Goal: Task Accomplishment & Management: Manage account settings

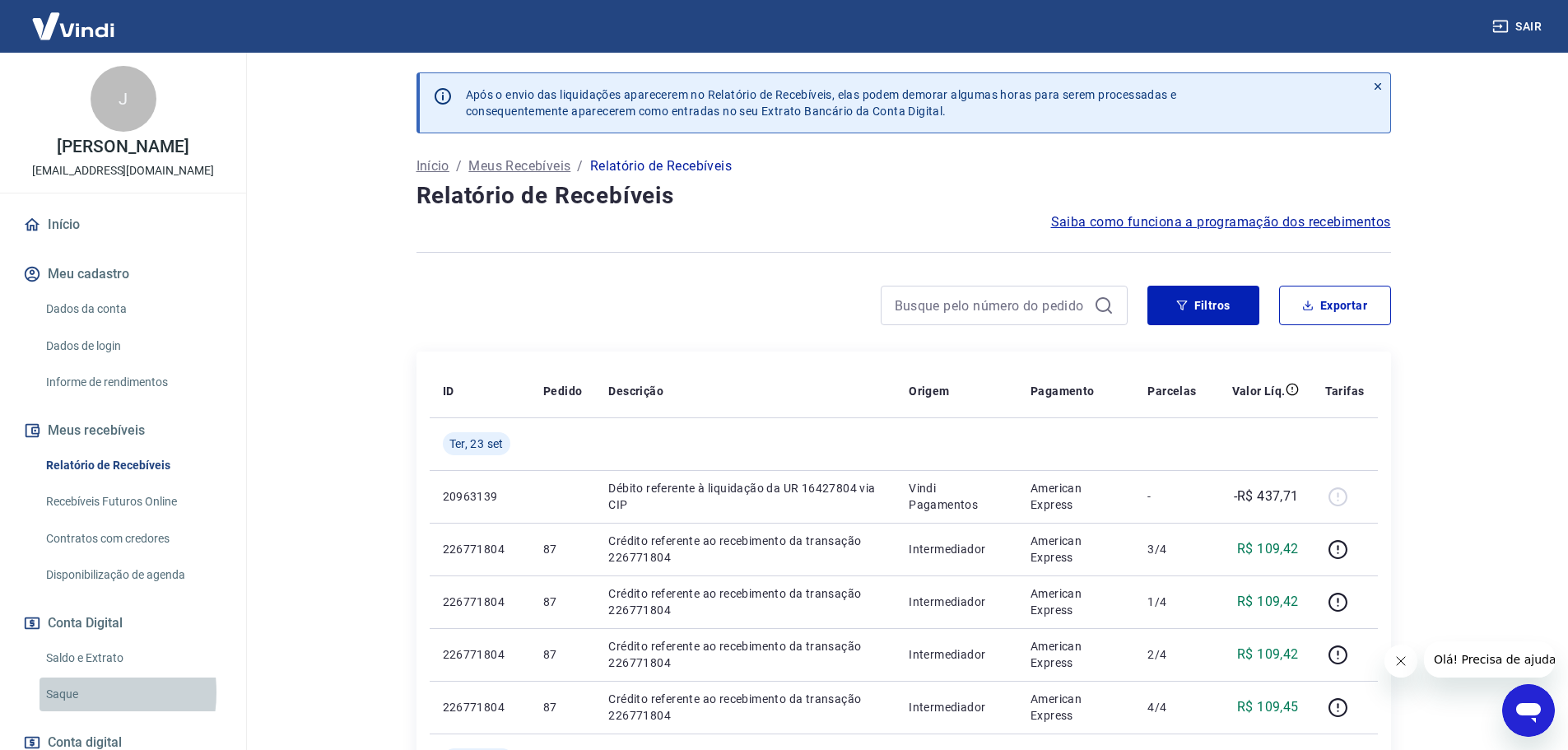
click at [68, 710] on link "Saque" at bounding box center [133, 694] width 187 height 34
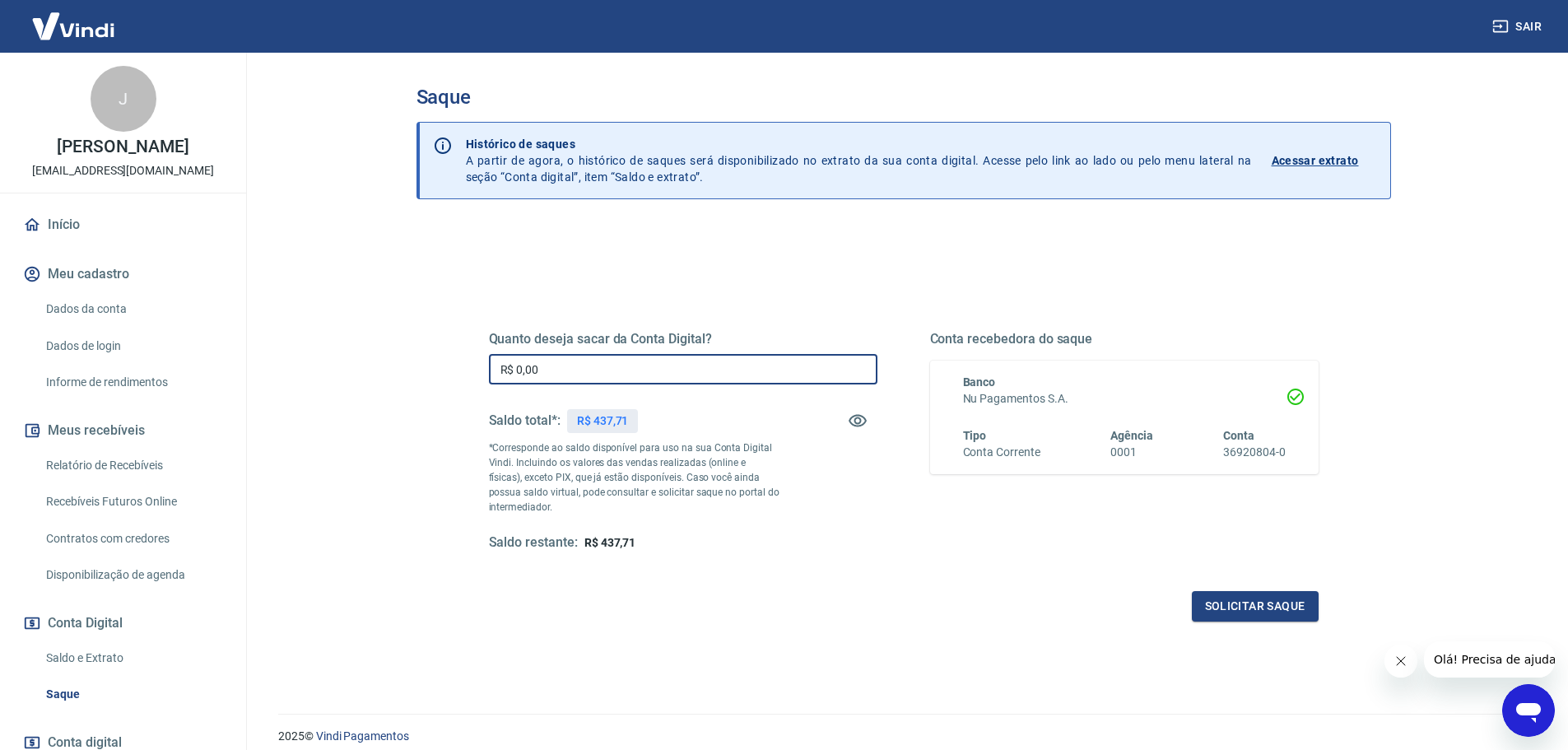
click at [639, 365] on input "R$ 0,00" at bounding box center [682, 369] width 388 height 30
type input "R$ 437,71"
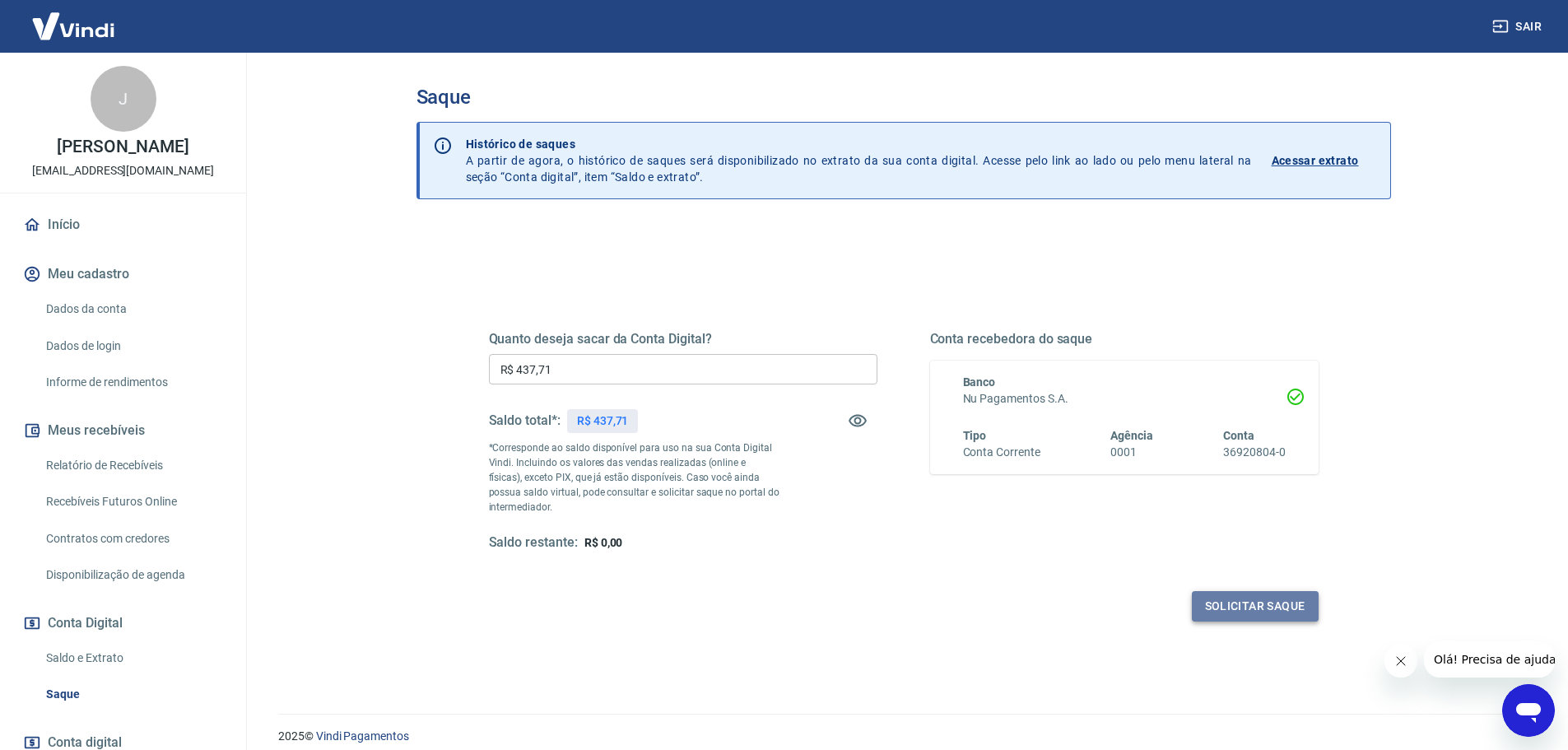
click at [1258, 608] on button "Solicitar saque" at bounding box center [1255, 606] width 127 height 30
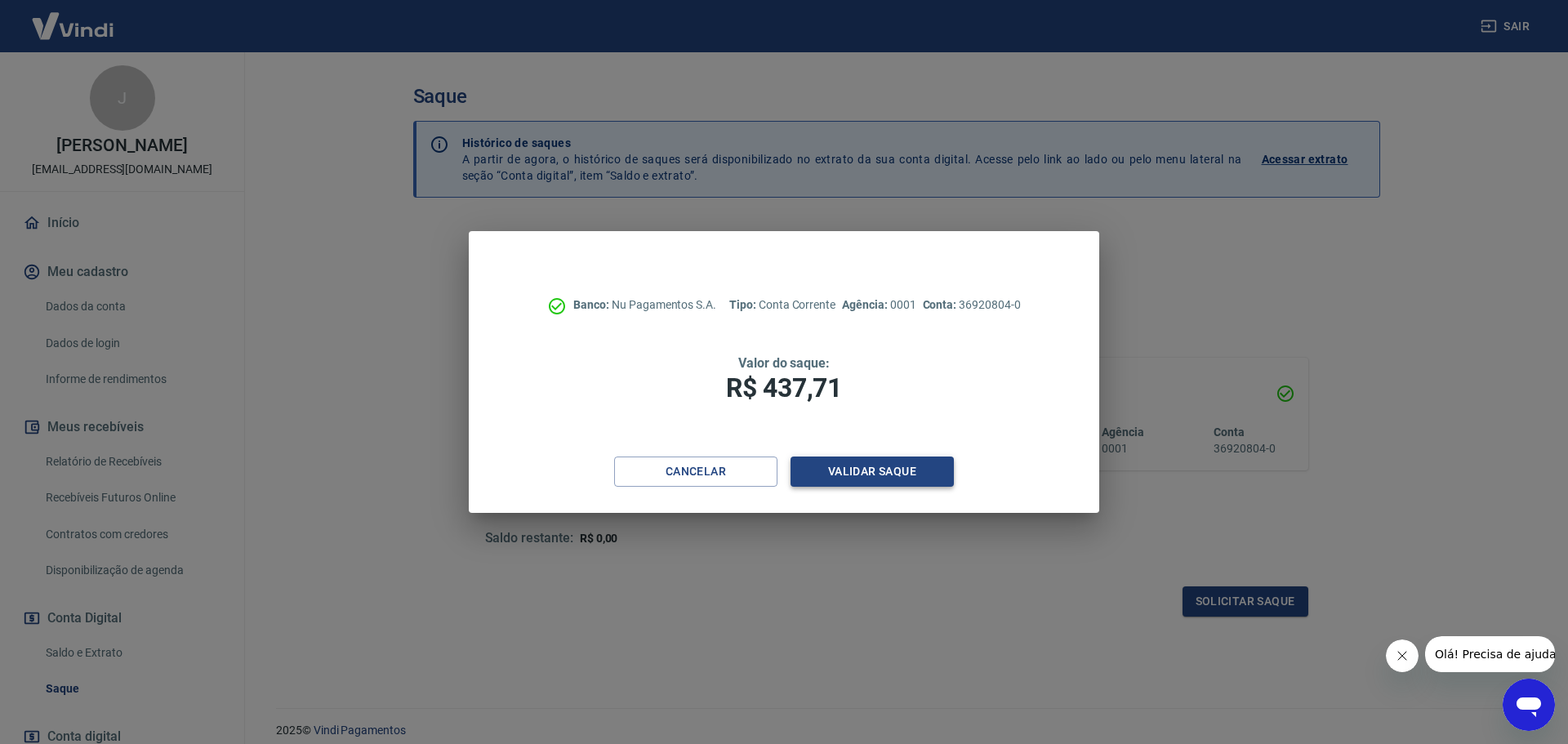
click at [870, 472] on button "Validar saque" at bounding box center [872, 472] width 163 height 30
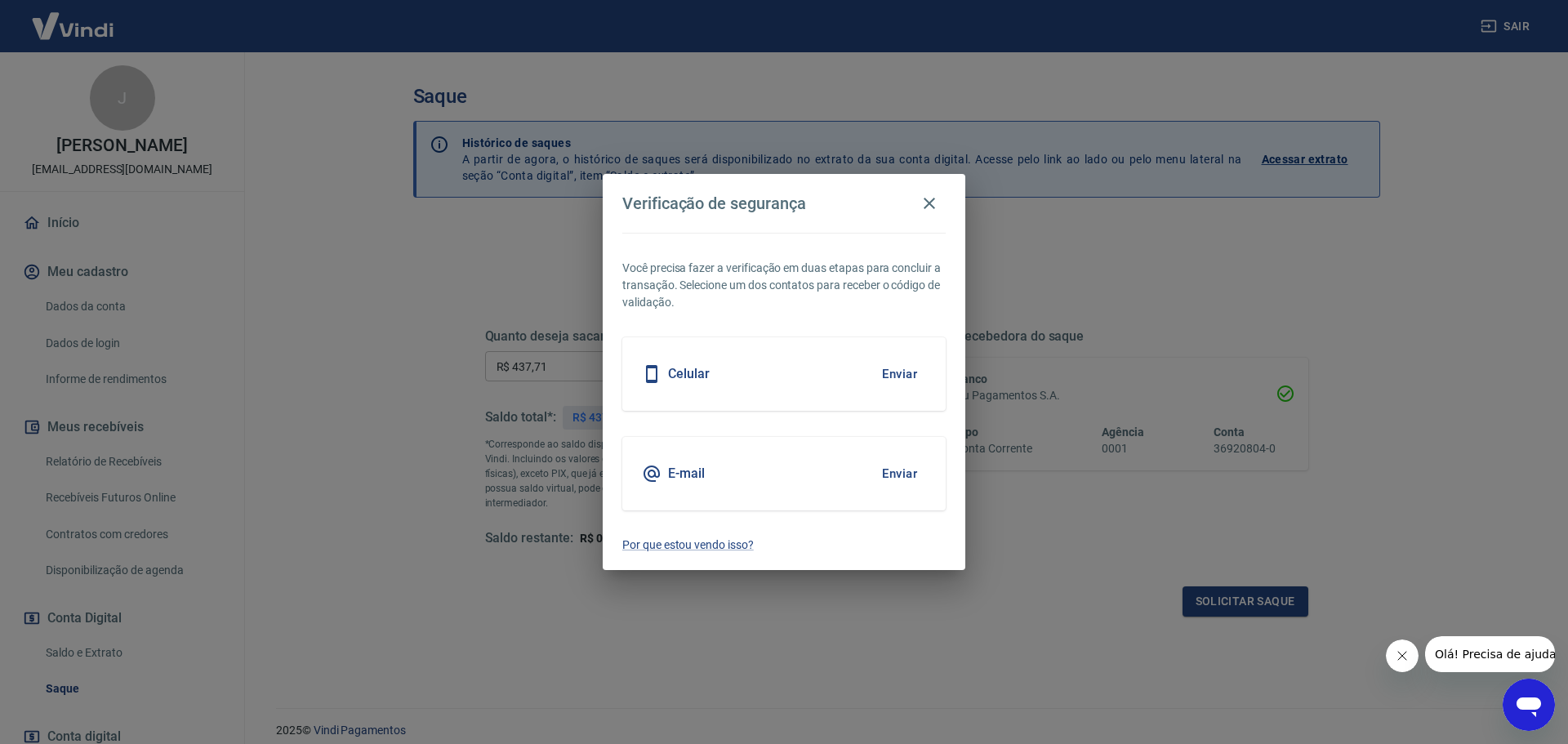
click at [777, 367] on div "Celular Enviar" at bounding box center [784, 374] width 324 height 73
click at [898, 376] on button "Enviar" at bounding box center [899, 374] width 53 height 34
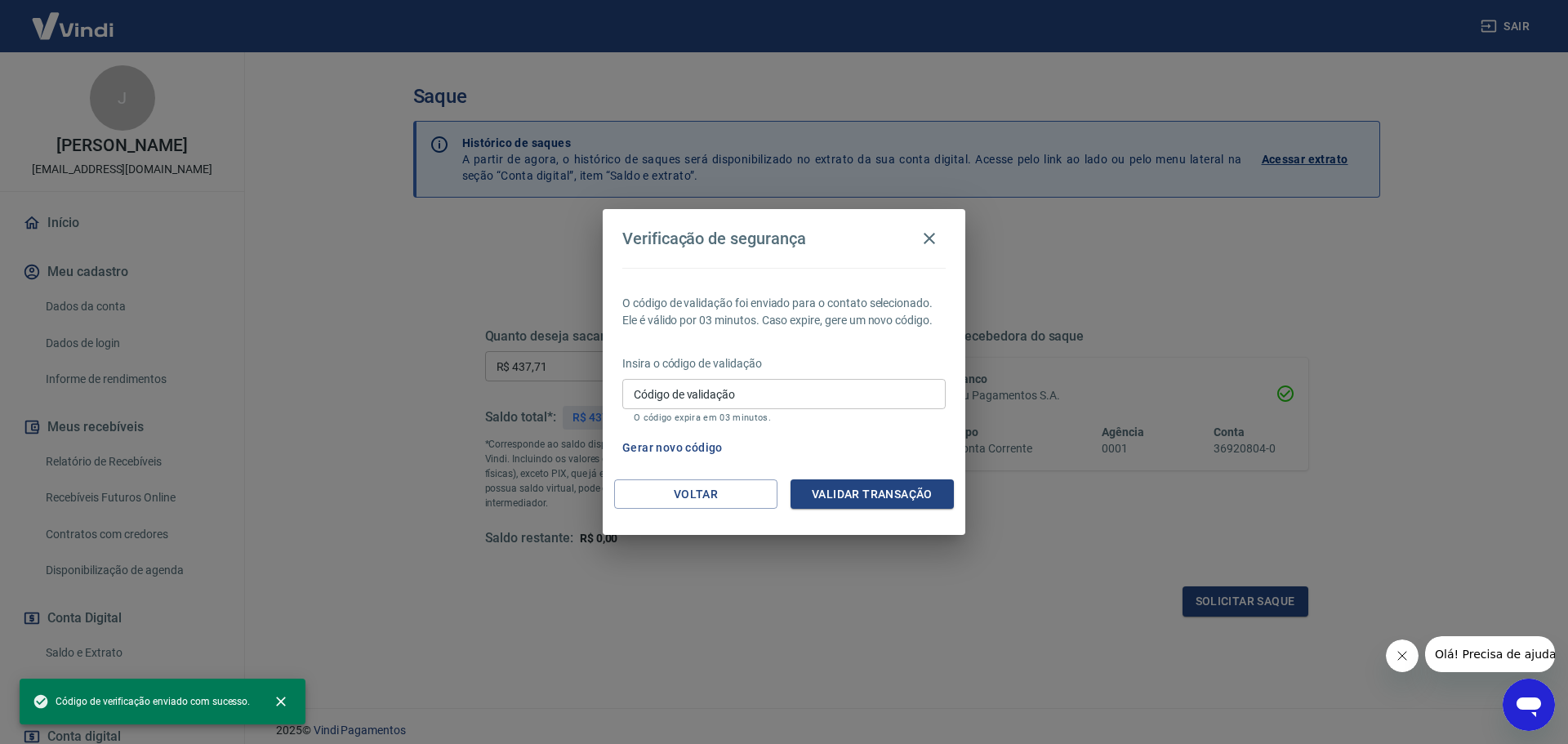
click at [803, 392] on input "Código de validação" at bounding box center [784, 394] width 324 height 30
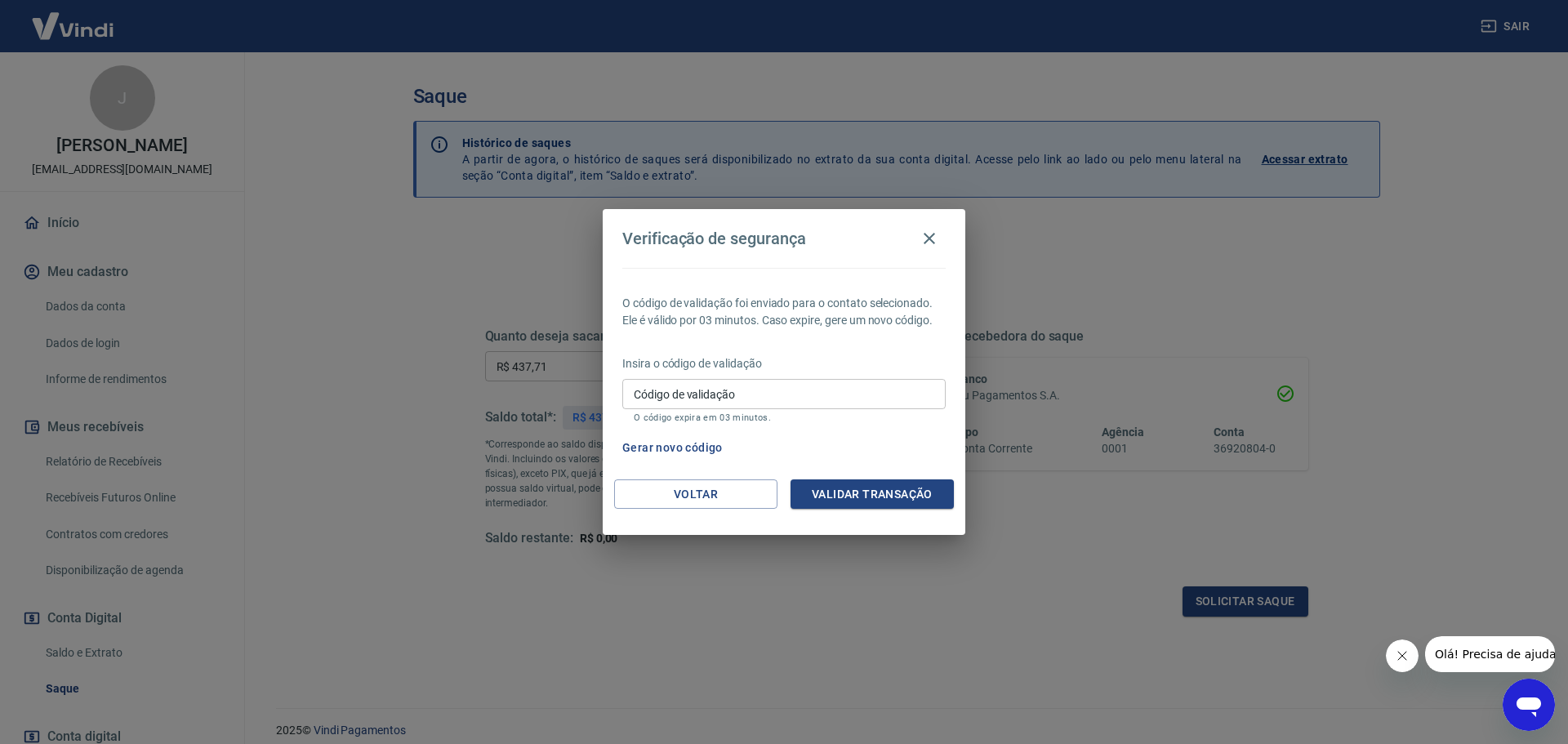
click at [832, 383] on input "Código de validação" at bounding box center [784, 394] width 324 height 30
type input "840576"
click at [822, 495] on button "Validar transação" at bounding box center [872, 494] width 163 height 30
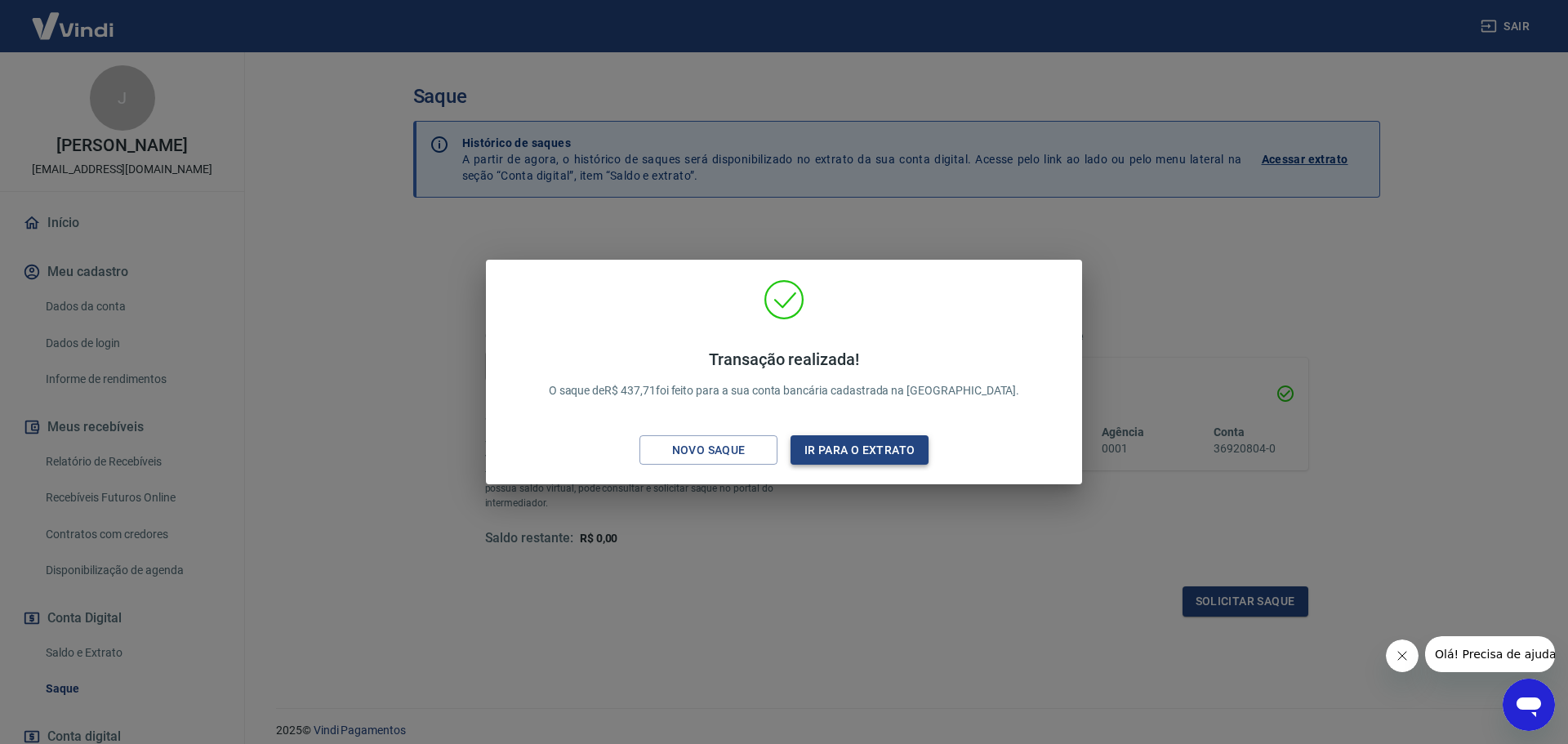
click at [817, 451] on button "Ir para o extrato" at bounding box center [860, 450] width 138 height 30
